Goal: Connect with others: Connect with others

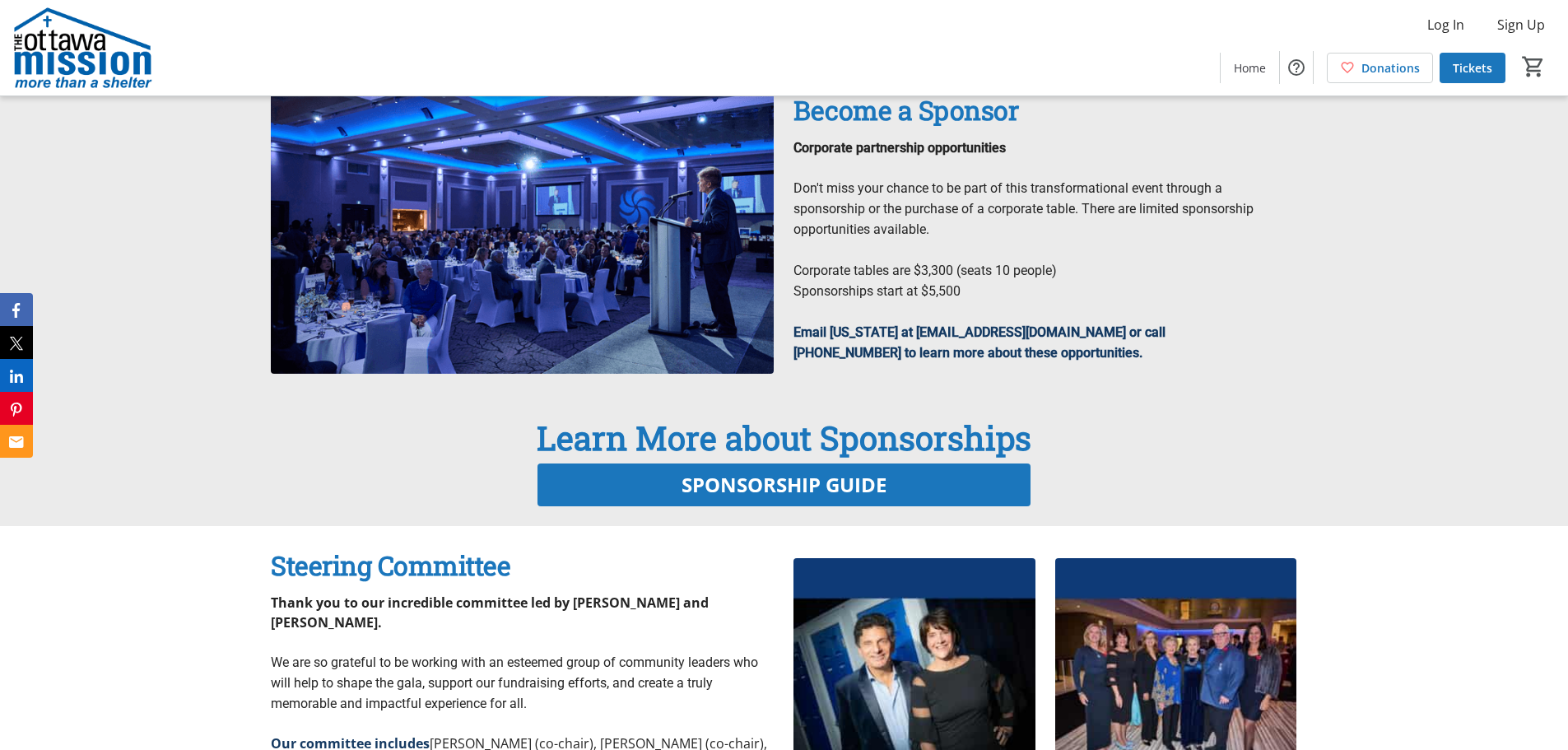
scroll to position [1398, 0]
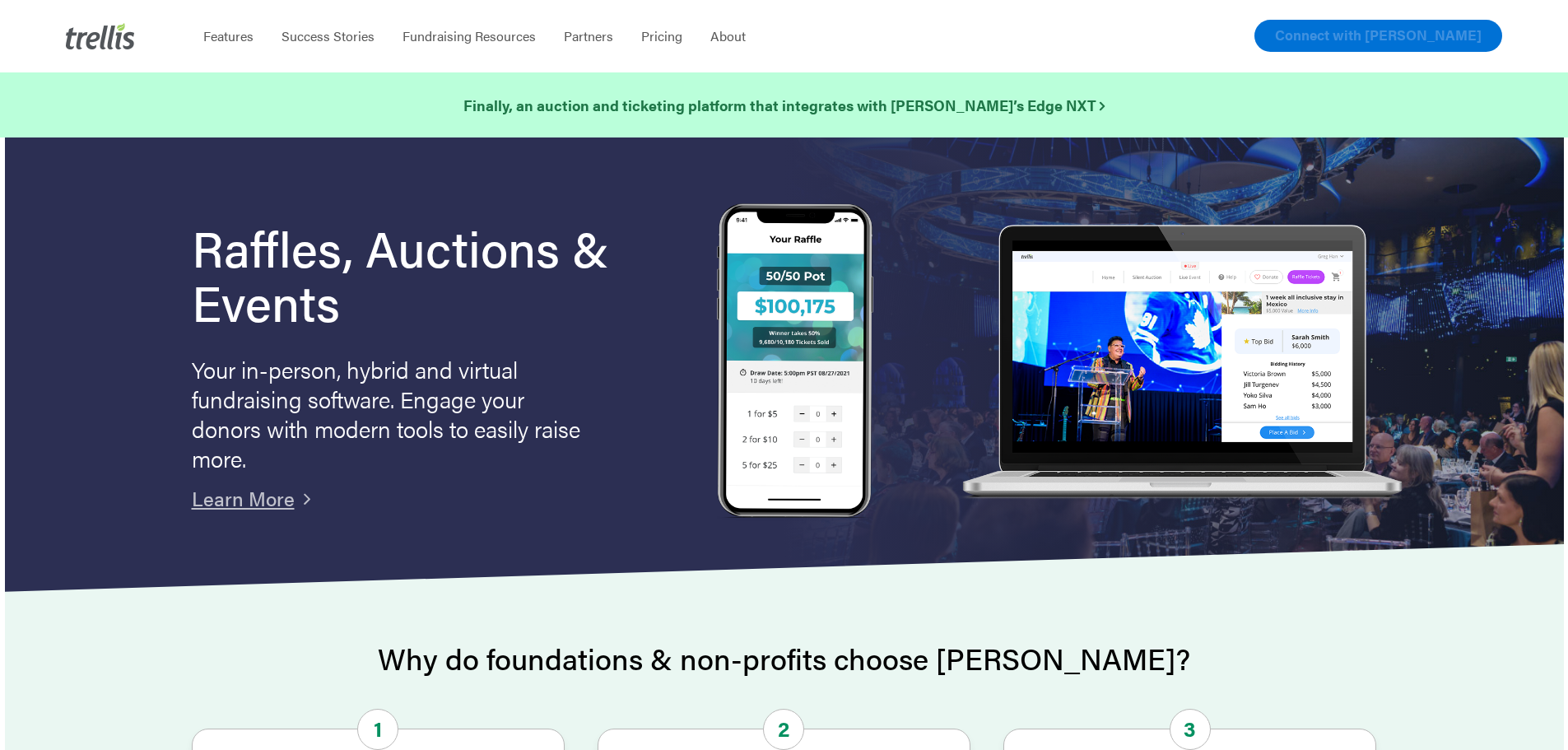
click at [1379, 44] on link "Connect with [PERSON_NAME]" at bounding box center [1378, 35] width 248 height 33
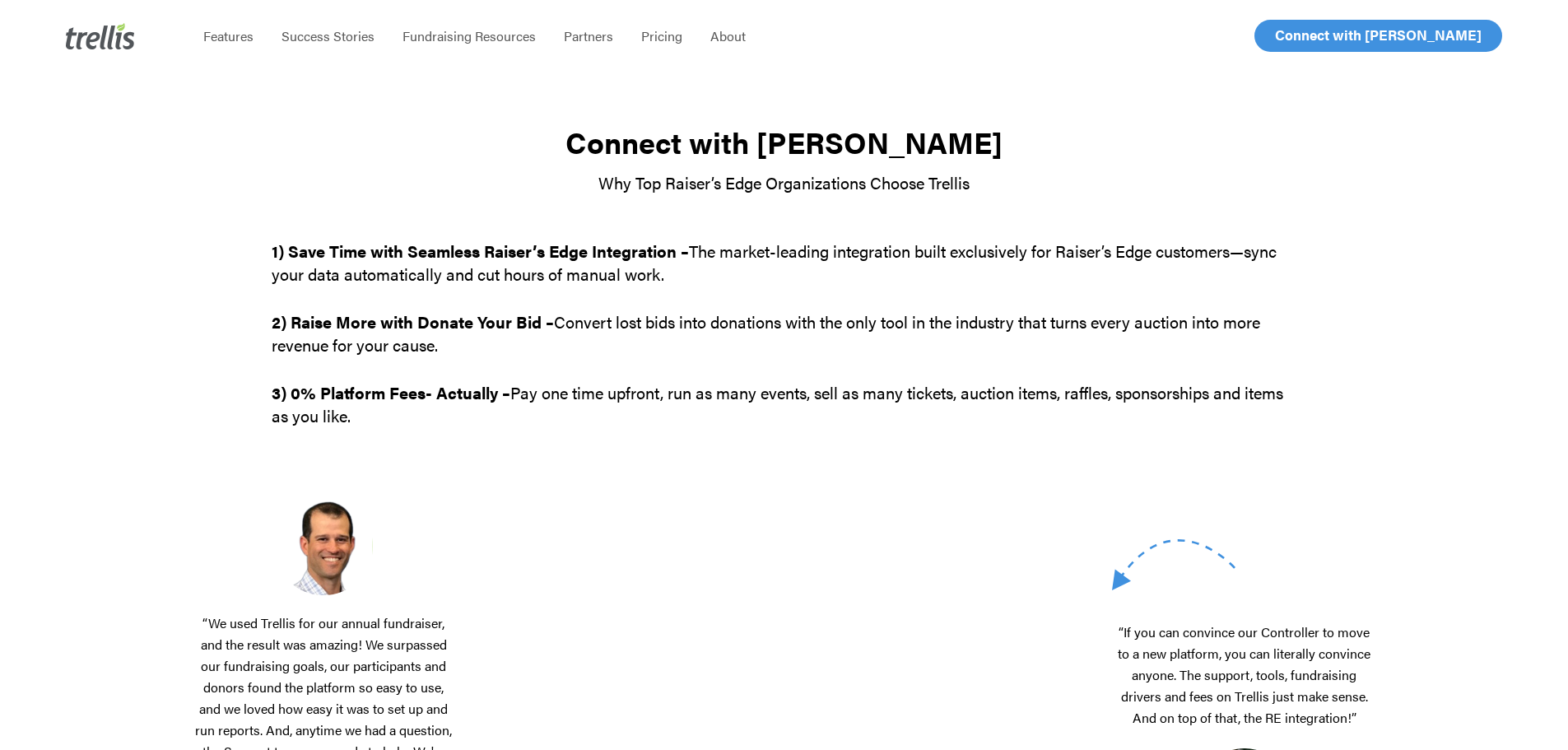
click at [1302, 31] on span "Log In" at bounding box center [1294, 35] width 39 height 20
